Goal: Check status: Check status

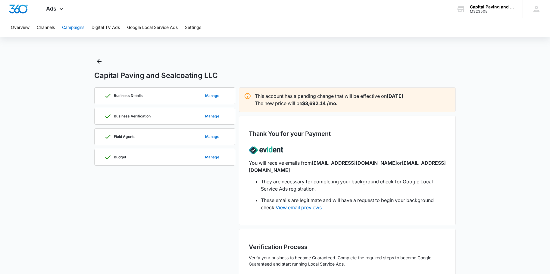
click at [68, 30] on button "Campaigns" at bounding box center [73, 27] width 22 height 19
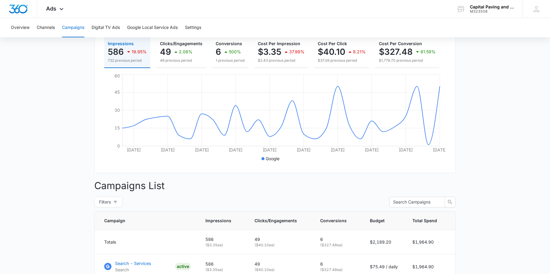
scroll to position [135, 0]
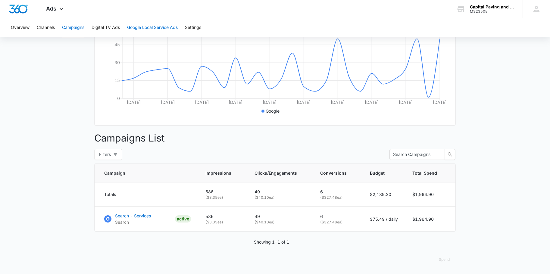
click at [167, 30] on button "Google Local Service Ads" at bounding box center [152, 27] width 51 height 19
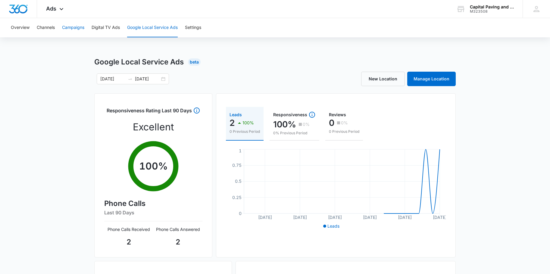
click at [74, 26] on button "Campaigns" at bounding box center [73, 27] width 22 height 19
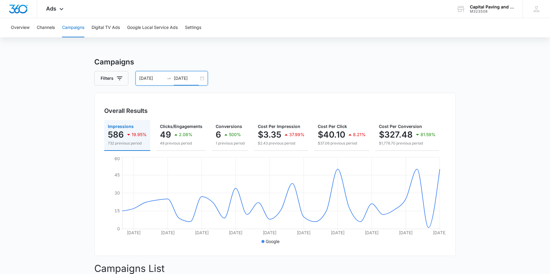
click at [179, 78] on input "09/04/2025" at bounding box center [186, 78] width 25 height 7
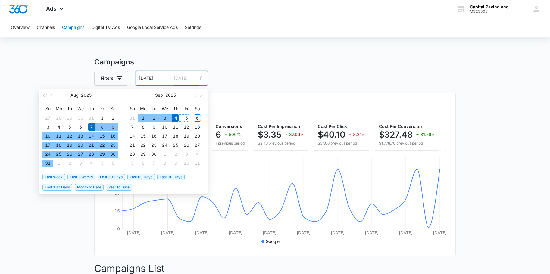
type input "[DATE]"
click at [197, 118] on div "6" at bounding box center [197, 117] width 7 height 7
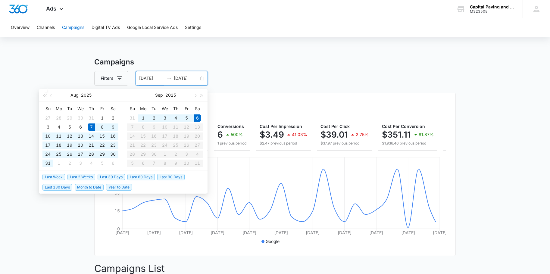
click at [468, 107] on main "Campaigns Filters 08/07/2025 09/06/2025 Overall Results Impressions 604 22.86% …" at bounding box center [275, 231] width 550 height 348
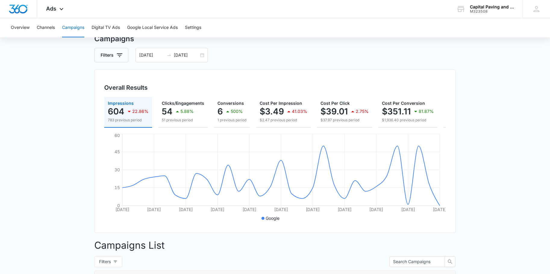
scroll to position [135, 0]
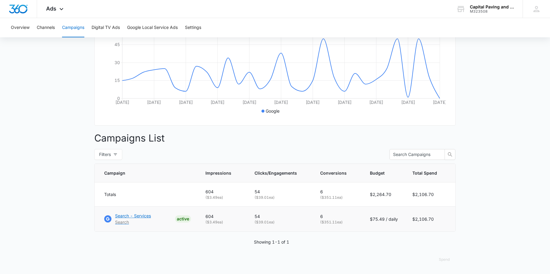
click at [138, 217] on p "Search - Services" at bounding box center [133, 216] width 36 height 6
